Goal: Information Seeking & Learning: Learn about a topic

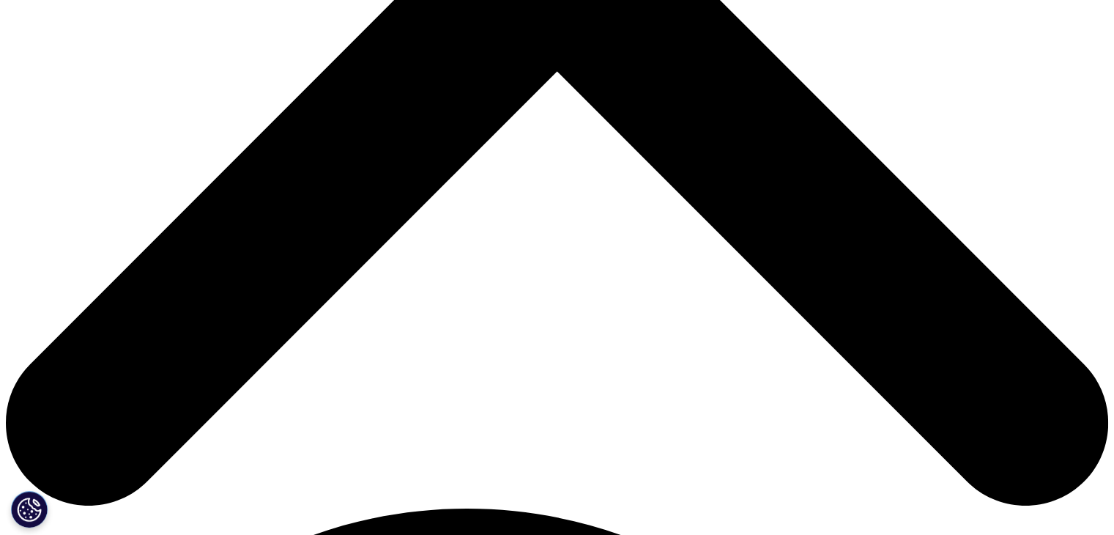
scroll to position [171, 864]
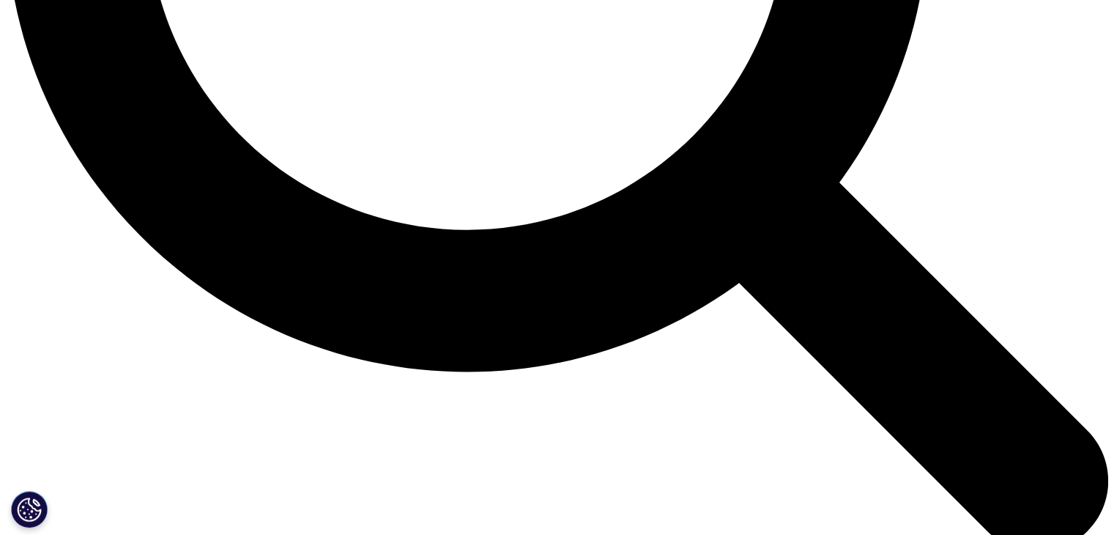
scroll to position [1685, 0]
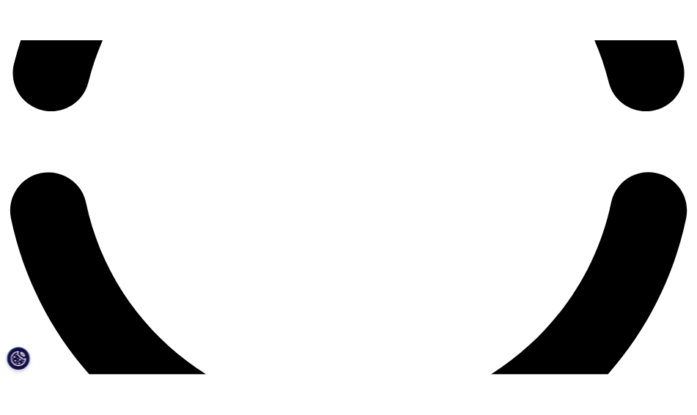
scroll to position [2637, 0]
